Goal: Find specific page/section: Find specific page/section

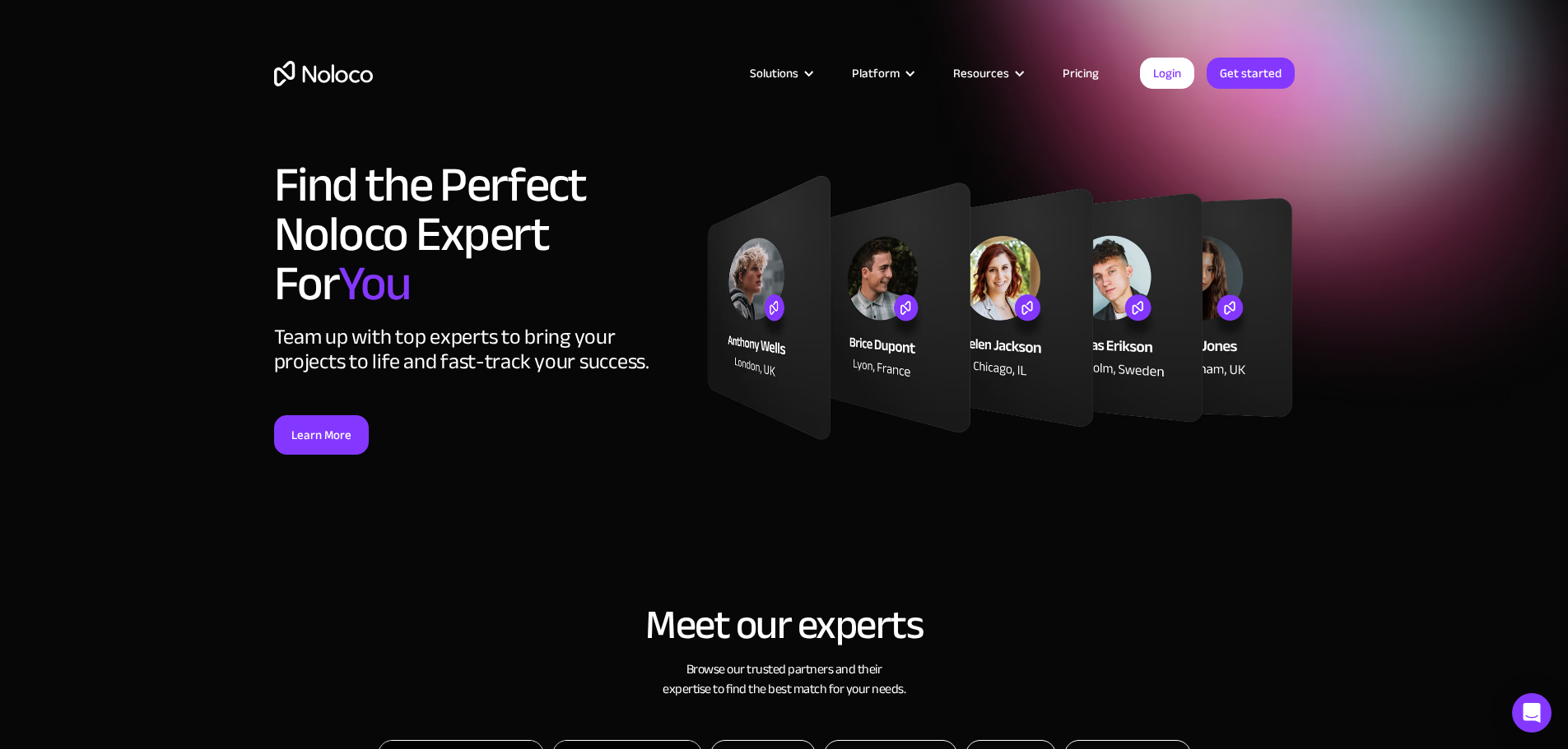
select select "Agency"
